Goal: Information Seeking & Learning: Learn about a topic

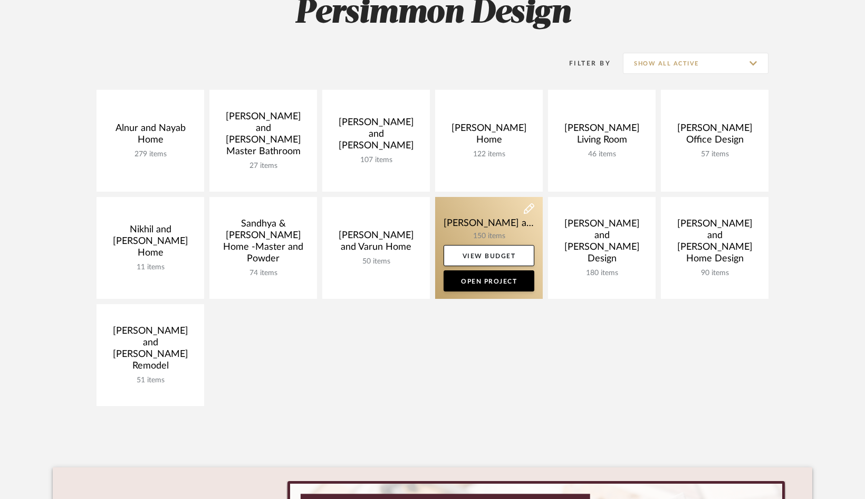
scroll to position [174, 0]
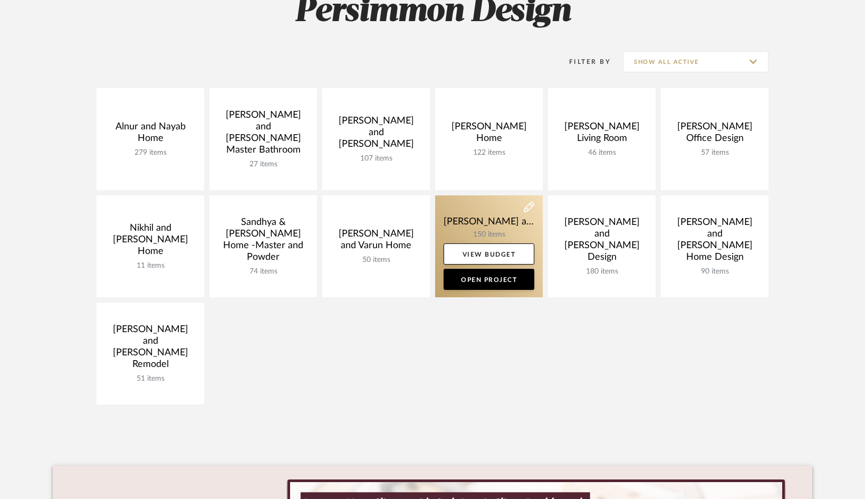
click at [470, 224] on link at bounding box center [489, 246] width 108 height 102
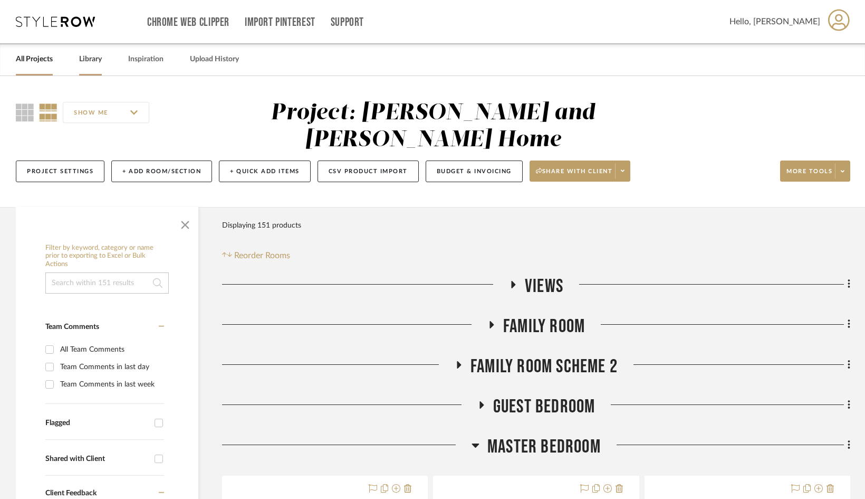
click at [94, 59] on link "Library" at bounding box center [90, 59] width 23 height 14
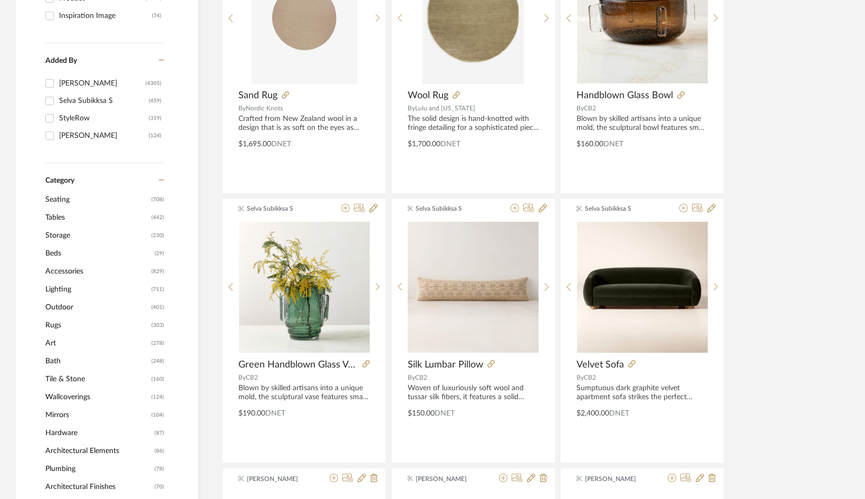
scroll to position [281, 0]
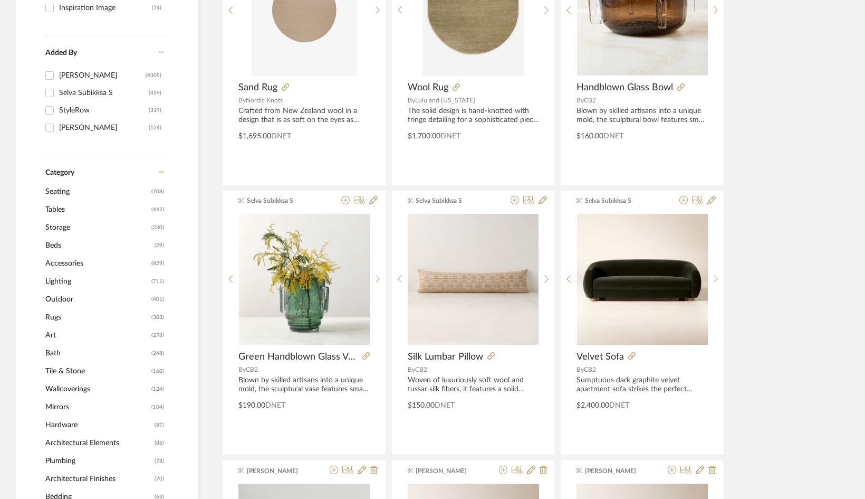
click at [77, 383] on span "Wallcoverings" at bounding box center [96, 389] width 103 height 18
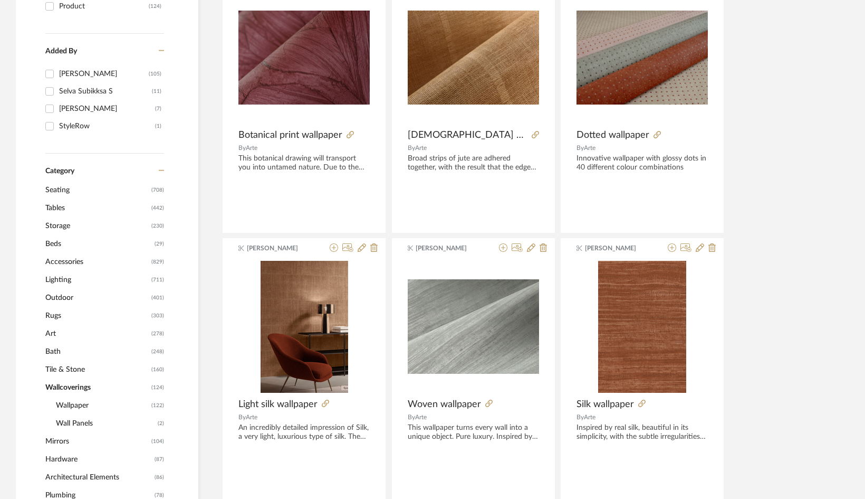
click at [79, 402] on span "Wallpaper" at bounding box center [102, 405] width 93 height 18
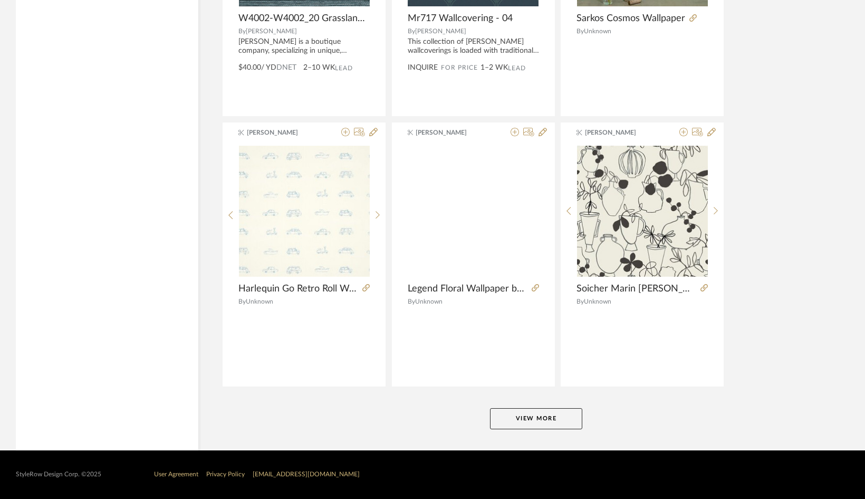
scroll to position [3098, 0]
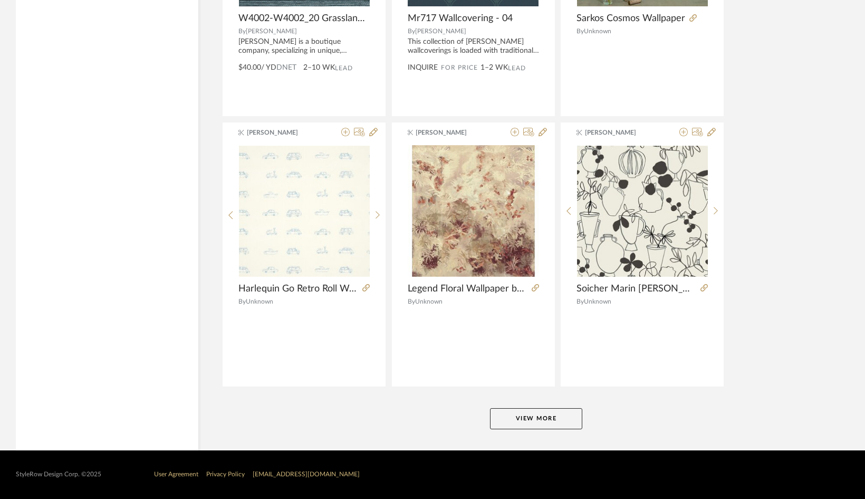
click at [531, 417] on button "View More" at bounding box center [536, 418] width 92 height 21
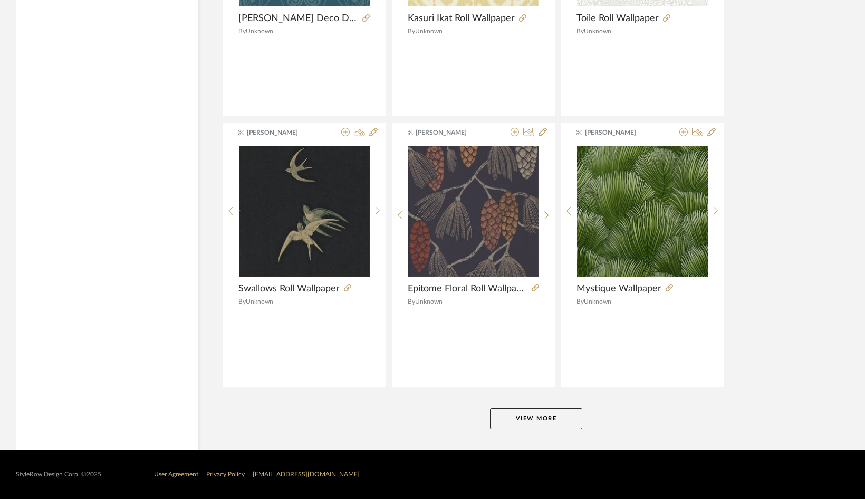
scroll to position [6341, 0]
click at [539, 425] on button "View More" at bounding box center [536, 418] width 92 height 21
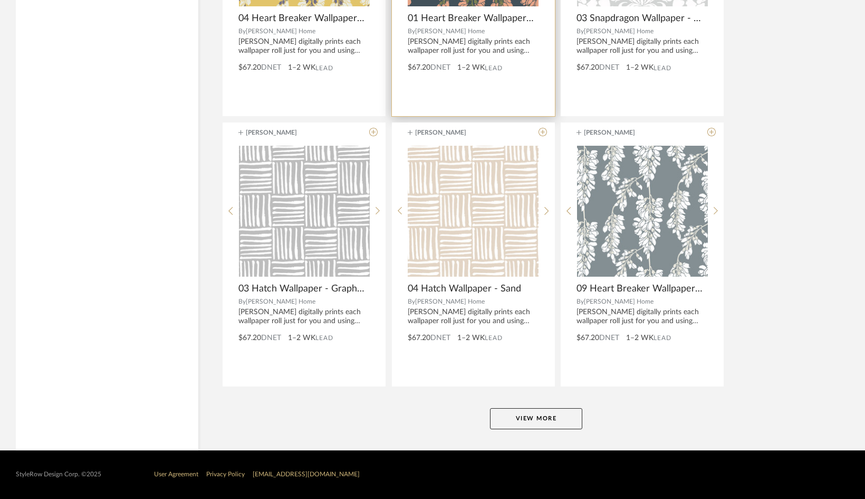
scroll to position [9584, 0]
click at [536, 418] on button "View More" at bounding box center [536, 418] width 92 height 21
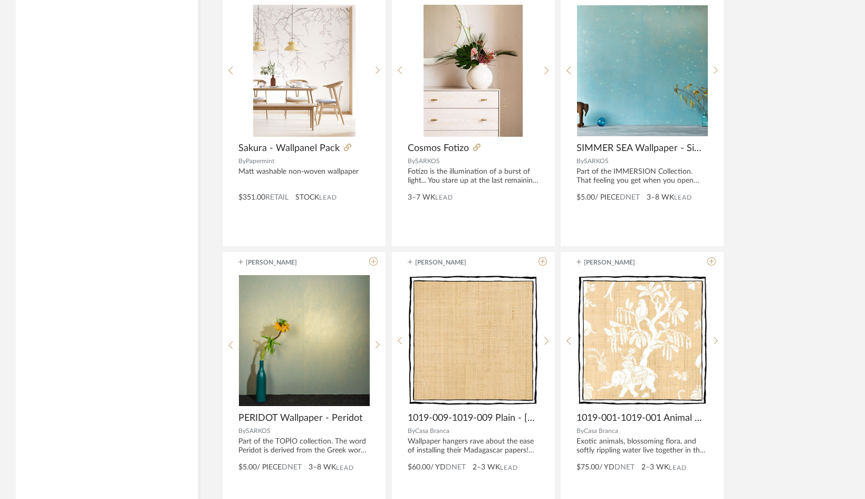
scroll to position [0, 0]
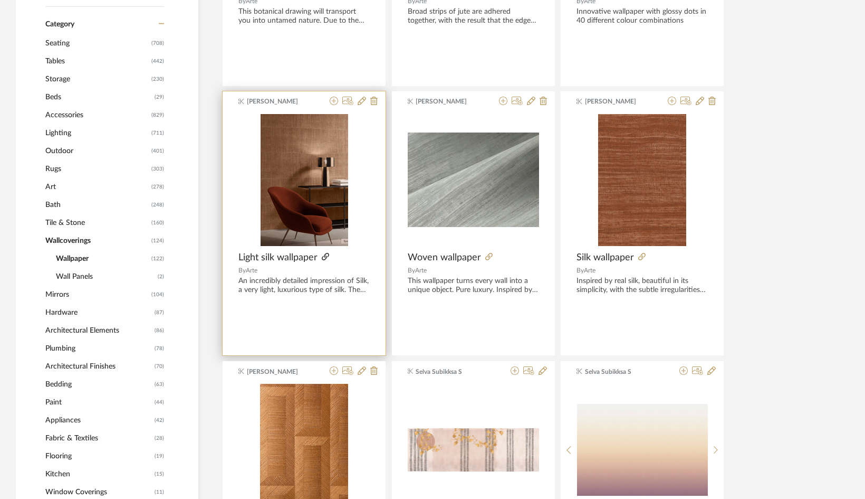
click at [327, 256] on icon at bounding box center [325, 256] width 7 height 7
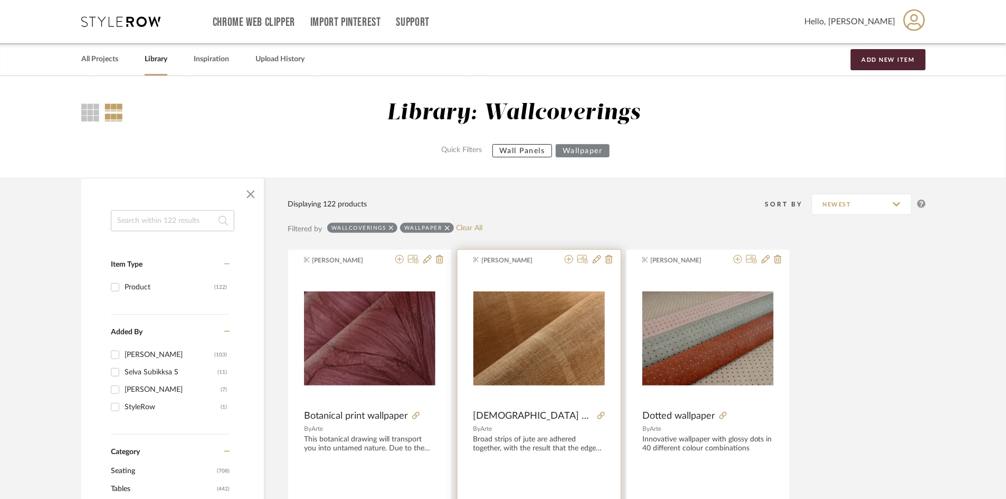
scroll to position [125, 0]
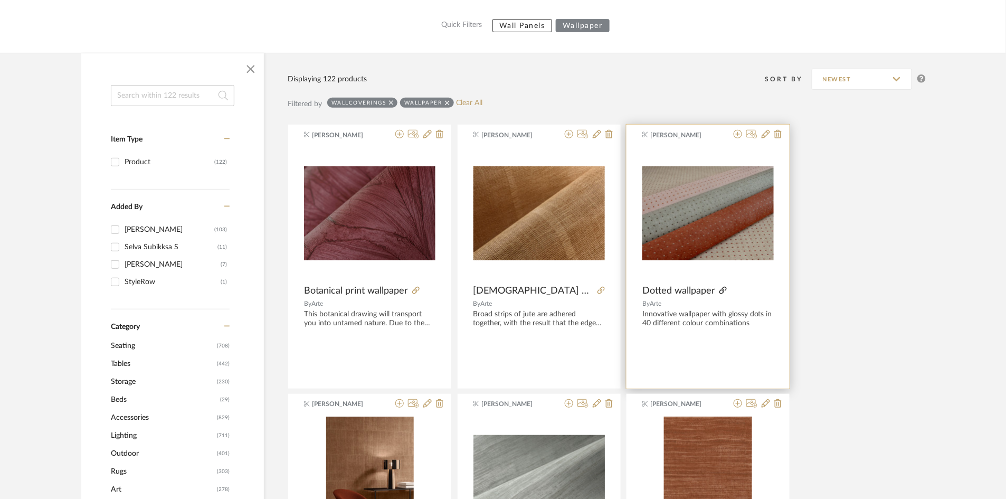
click at [722, 290] on icon at bounding box center [722, 290] width 7 height 7
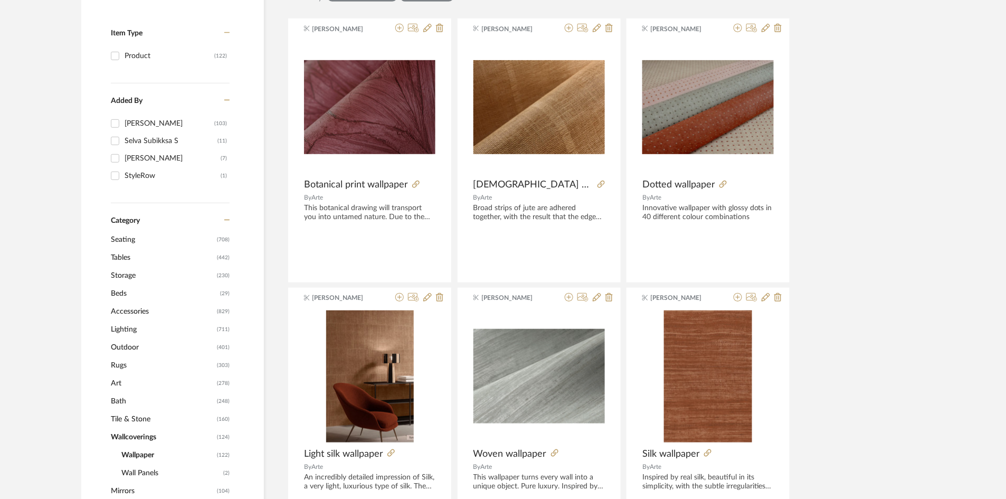
scroll to position [232, 0]
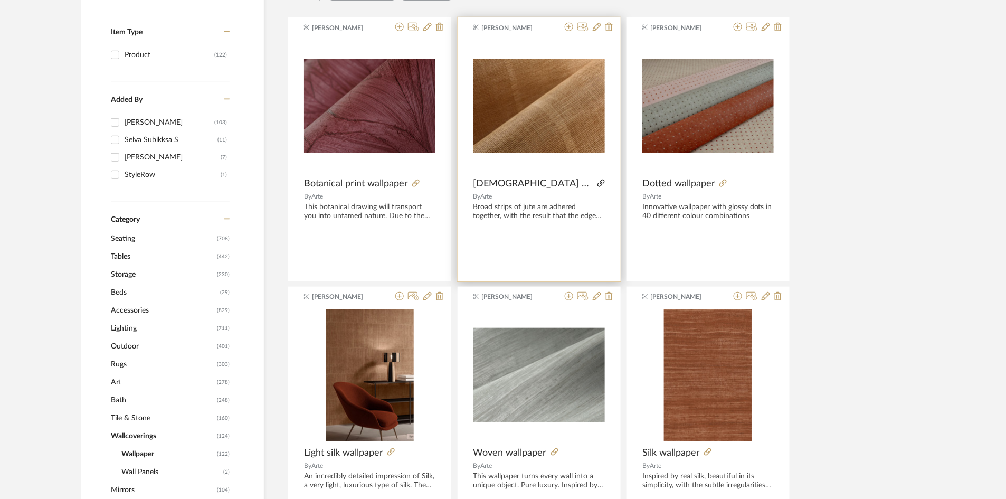
click at [597, 184] on icon at bounding box center [600, 182] width 7 height 7
